Goal: Information Seeking & Learning: Compare options

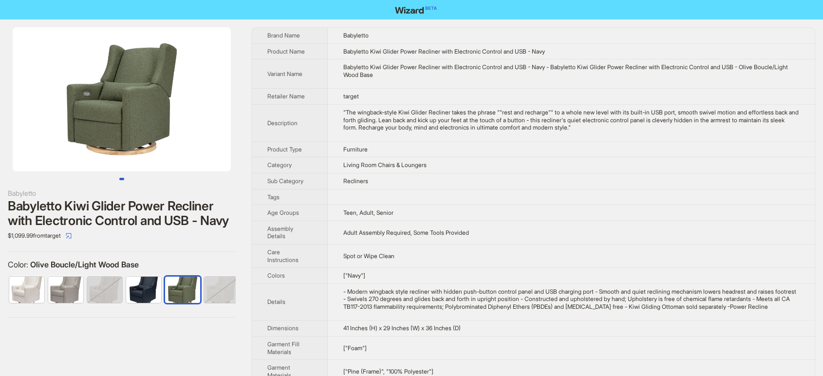
scroll to position [0, 5]
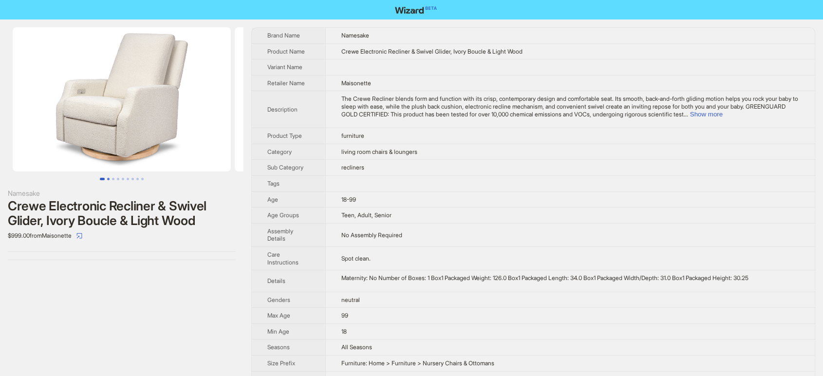
click at [107, 179] on button "Go to slide 2" at bounding box center [108, 179] width 2 height 2
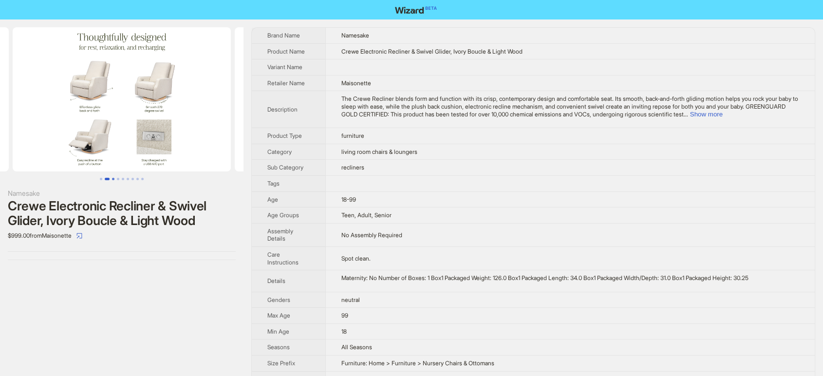
click at [113, 179] on button "Go to slide 3" at bounding box center [113, 179] width 2 height 2
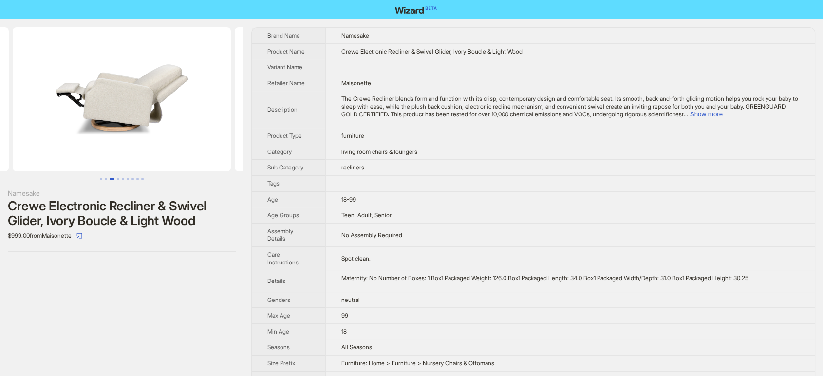
click at [113, 179] on button "Go to slide 3" at bounding box center [112, 179] width 5 height 2
click at [117, 179] on button "Go to slide 4" at bounding box center [118, 179] width 2 height 2
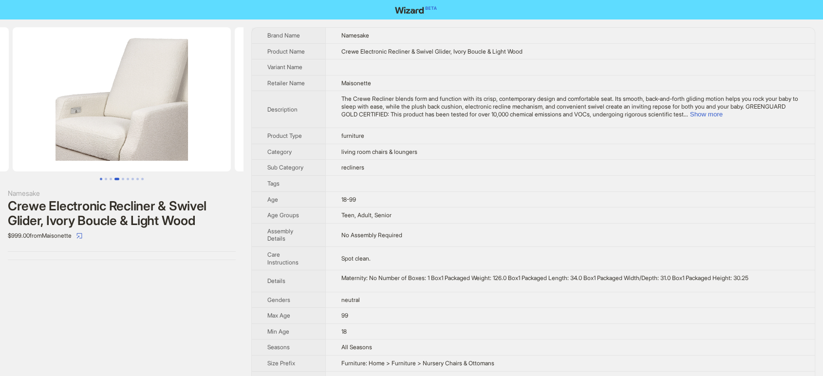
click at [101, 178] on button "Go to slide 1" at bounding box center [101, 179] width 2 height 2
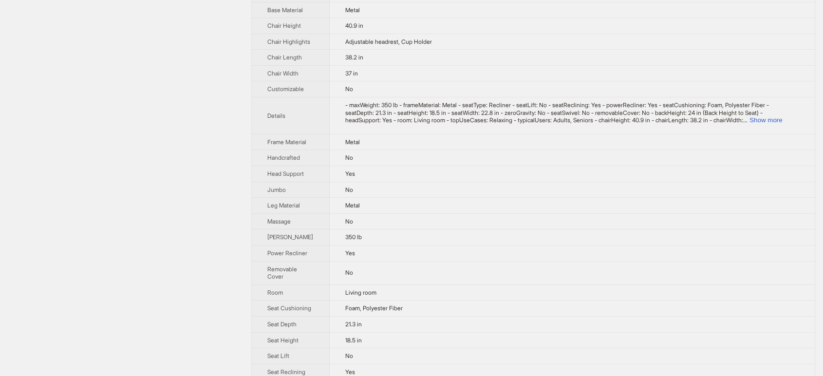
scroll to position [379, 0]
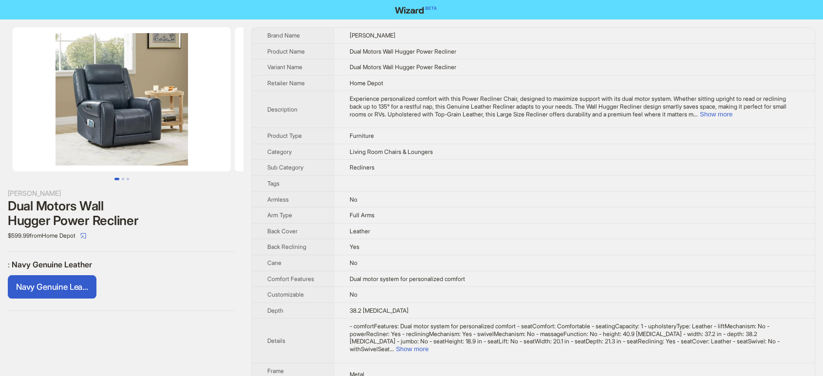
scroll to position [442, 0]
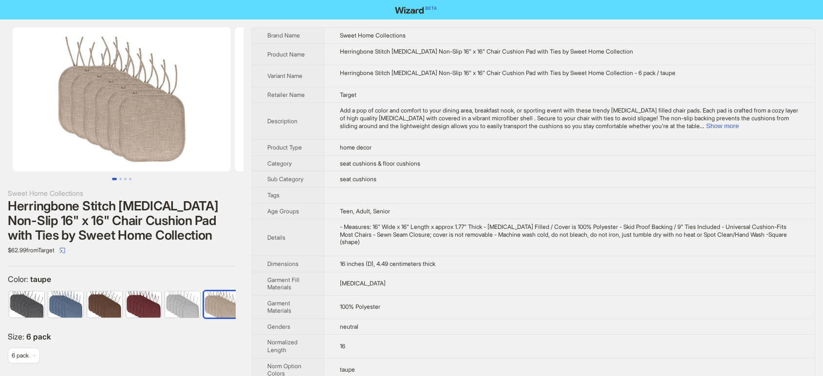
scroll to position [0, 5]
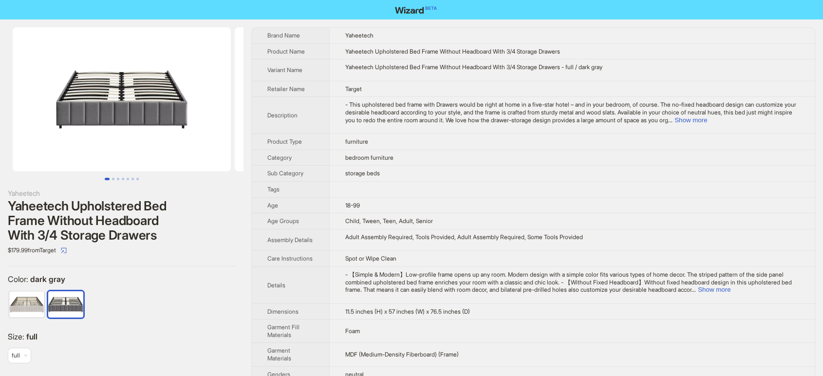
scroll to position [387, 0]
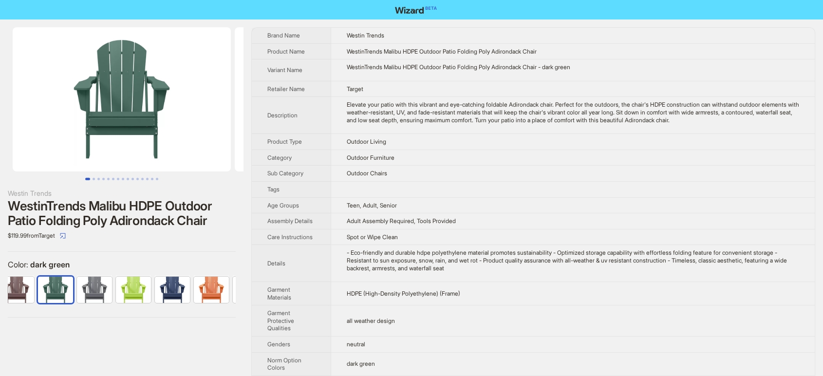
scroll to position [0, 63]
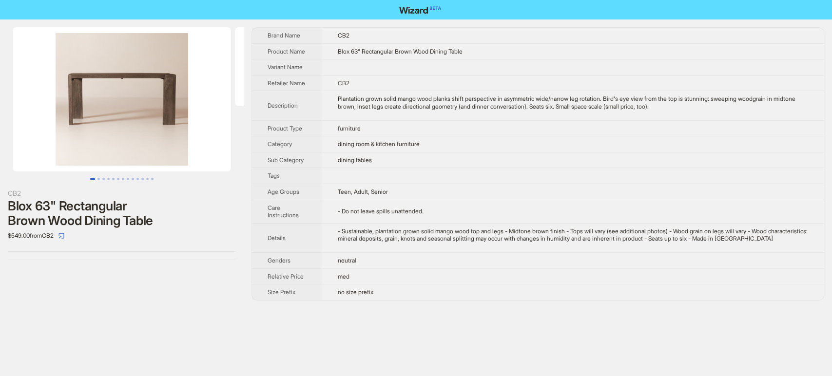
drag, startPoint x: 265, startPoint y: 36, endPoint x: 377, endPoint y: 300, distance: 287.1
click at [377, 300] on div "CB2 Blox 63" Rectangular Brown Wood Dining Table $549.00 from CB2 Brand Name CB…" at bounding box center [416, 163] width 832 height 289
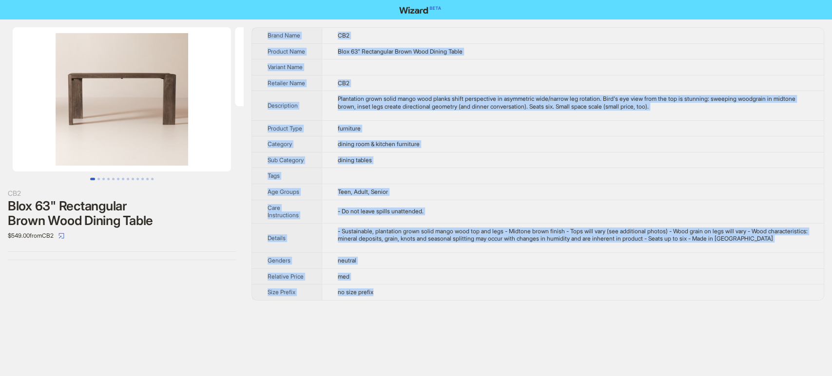
drag, startPoint x: 369, startPoint y: 296, endPoint x: 248, endPoint y: 43, distance: 280.2
click at [248, 43] on div "CB2 Blox 63" Rectangular Brown Wood Dining Table $549.00 from CB2 Brand Name CB…" at bounding box center [416, 163] width 832 height 289
copy tbody "Brand Name CB2 Product Name Blox 63" Rectangular Brown Wood Dining Table Varian…"
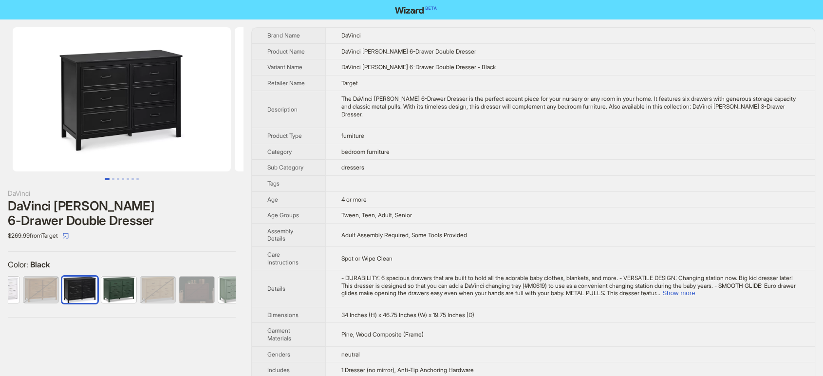
scroll to position [0, 122]
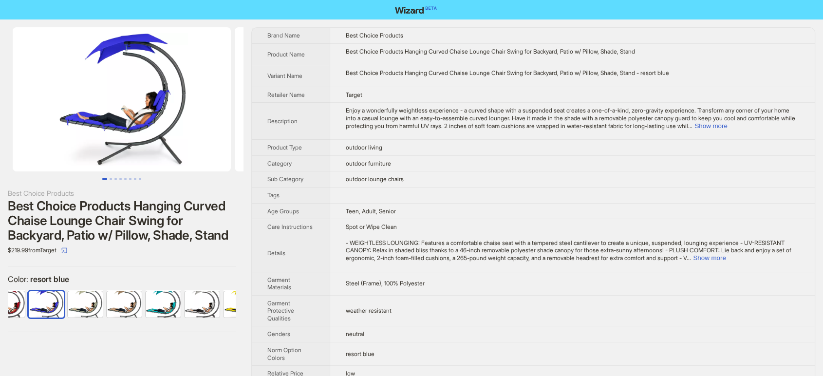
scroll to position [0, 375]
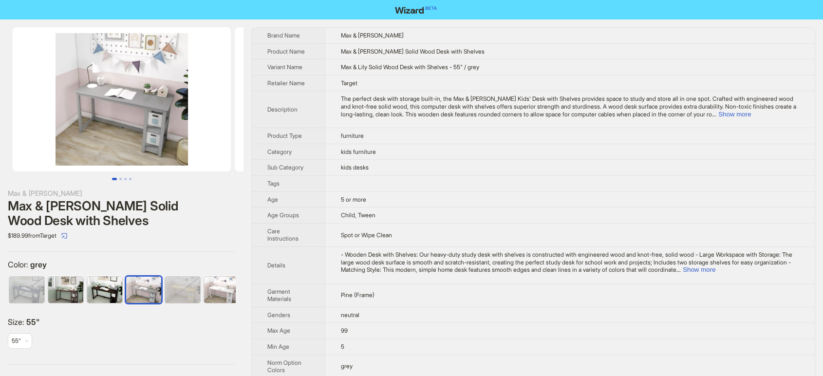
scroll to position [0, 5]
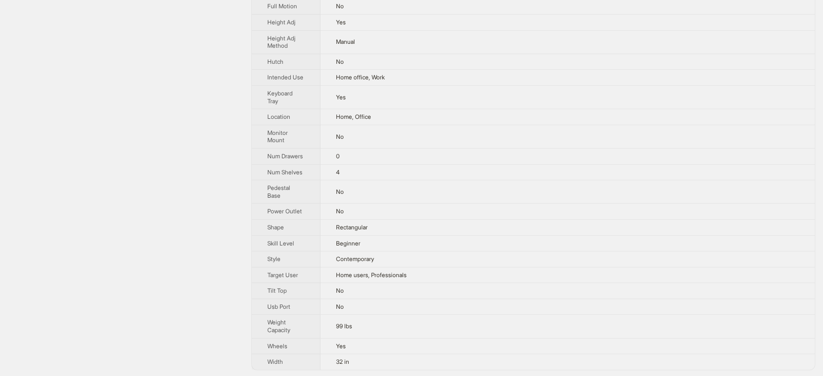
scroll to position [32, 0]
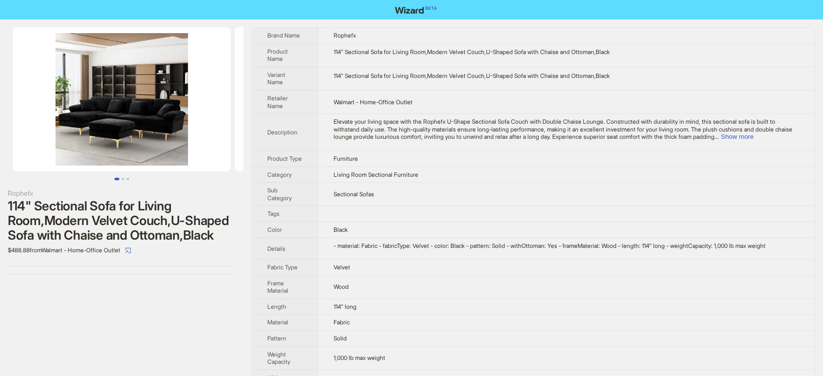
scroll to position [32, 0]
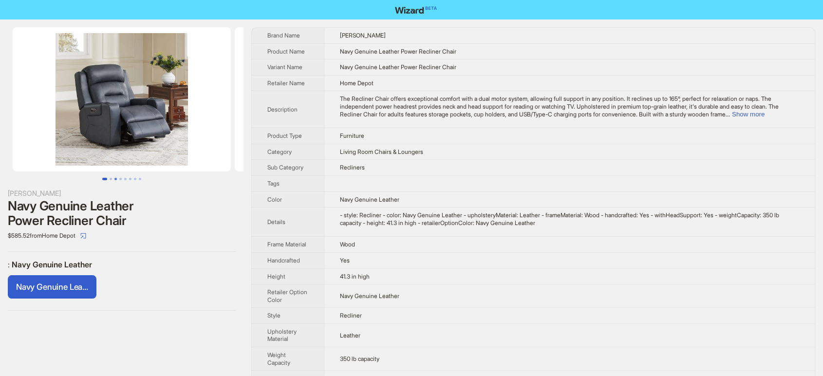
click at [114, 178] on button "Go to slide 3" at bounding box center [115, 179] width 2 height 2
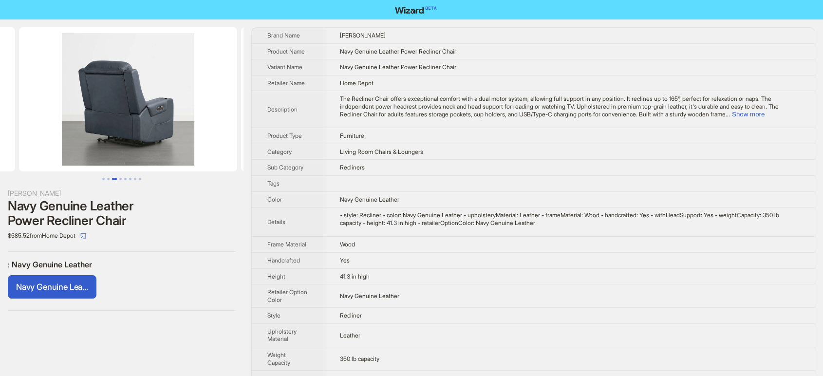
scroll to position [0, 444]
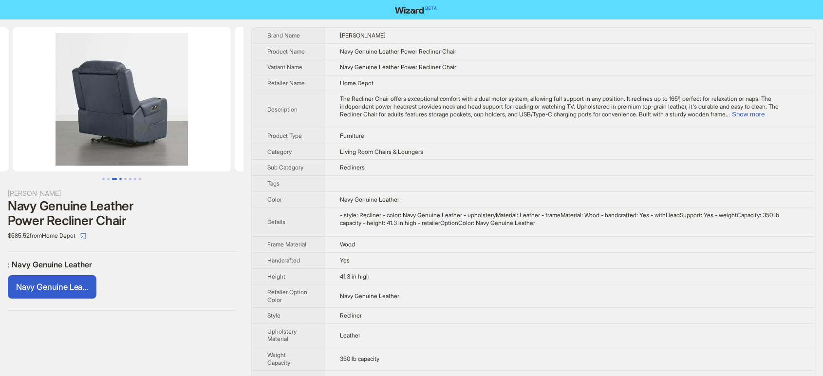
click at [120, 179] on button "Go to slide 4" at bounding box center [120, 179] width 2 height 2
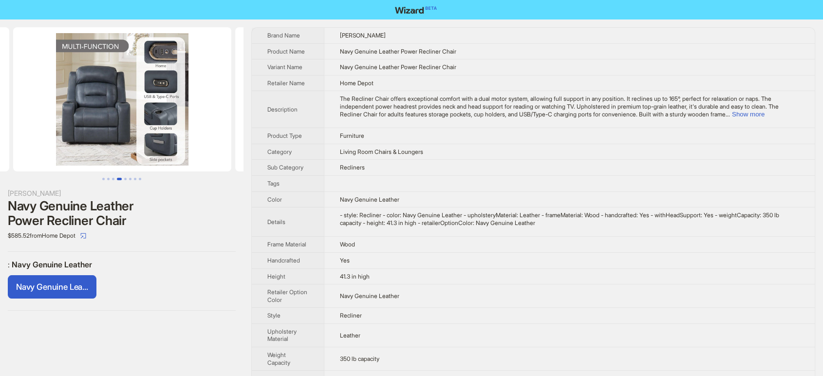
scroll to position [0, 667]
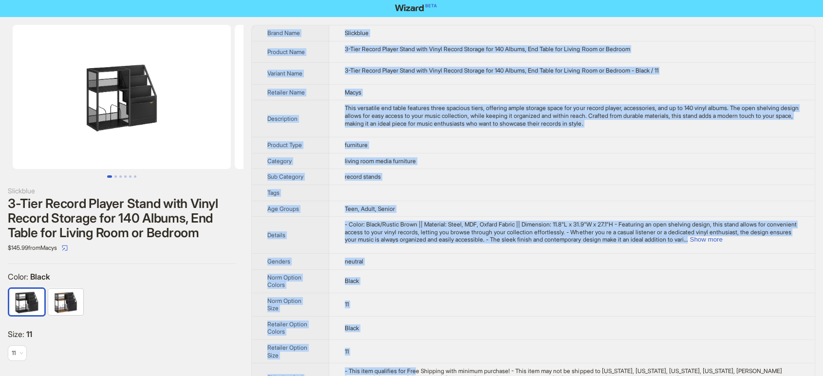
scroll to position [42, 0]
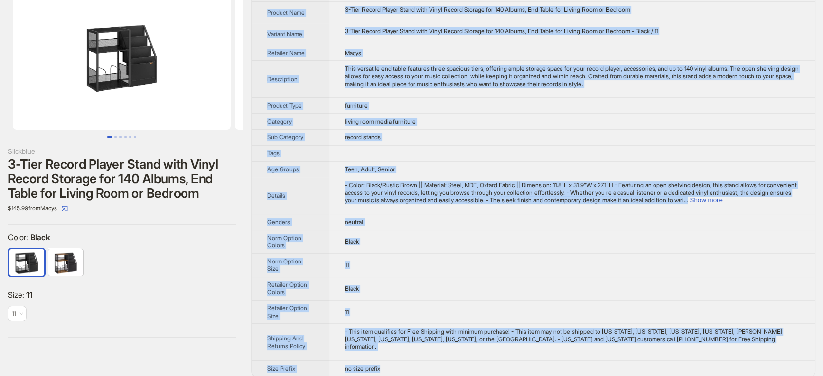
drag, startPoint x: 265, startPoint y: 35, endPoint x: 509, endPoint y: 363, distance: 409.2
click at [509, 363] on tbody "Brand Name Slickblue Product Name 3-Tier Record Player Stand with Vinyl Record …" at bounding box center [533, 181] width 563 height 391
copy tbody "Brand Name Slickblue Product Name 3-Tier Record Player Stand with Vinyl Record …"
